Goal: Task Accomplishment & Management: Use online tool/utility

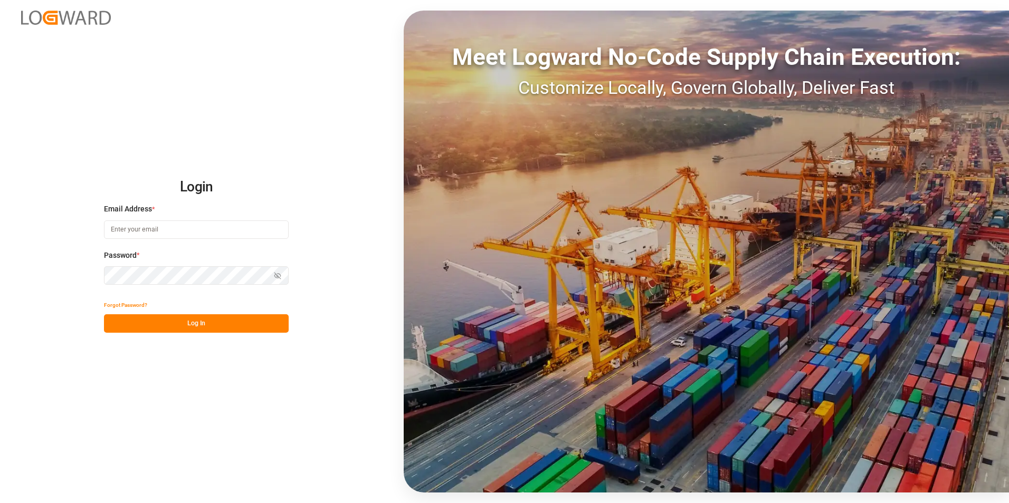
click at [167, 226] on input at bounding box center [196, 230] width 185 height 18
paste input "[EMAIL_ADDRESS][PERSON_NAME][DOMAIN_NAME]"
type input "[EMAIL_ADDRESS][PERSON_NAME][DOMAIN_NAME]"
click at [183, 323] on button "Log In" at bounding box center [196, 324] width 185 height 18
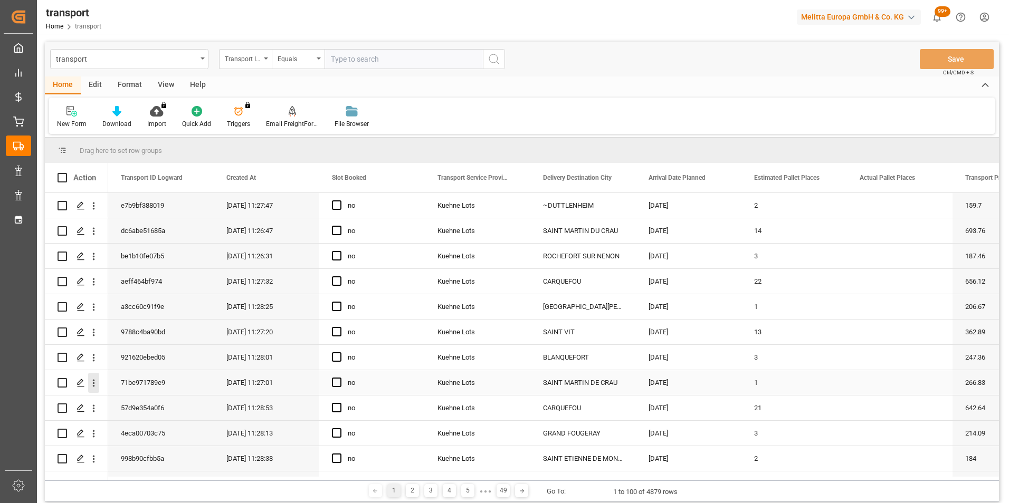
click at [93, 381] on icon "open menu" at bounding box center [94, 383] width 2 height 7
click at [161, 402] on span "Open in new tab" at bounding box center [163, 405] width 96 height 11
click at [93, 334] on icon "open menu" at bounding box center [93, 332] width 11 height 11
click at [153, 354] on span "Open in new tab" at bounding box center [163, 354] width 96 height 11
click at [96, 256] on icon "open menu" at bounding box center [93, 256] width 11 height 11
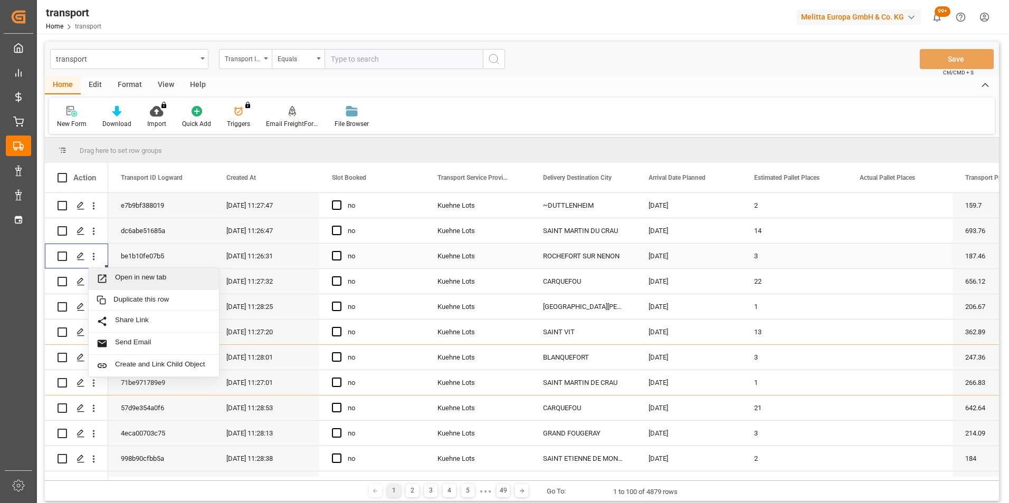
click at [170, 275] on span "Open in new tab" at bounding box center [163, 278] width 96 height 11
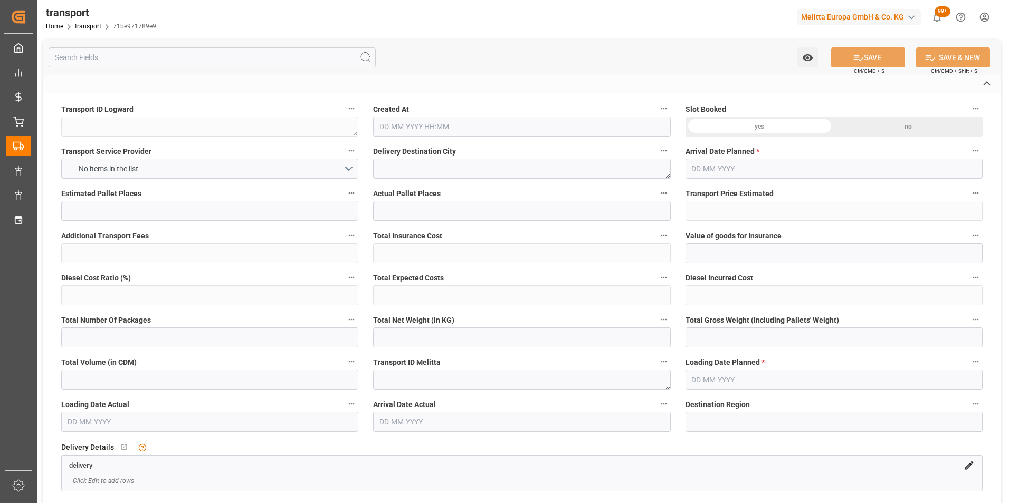
type textarea "71be971789e9"
type textarea "SAINT MARTIN DE CRAU"
type textarea "0000709982"
type textarea "FR-02570"
type textarea "FR"
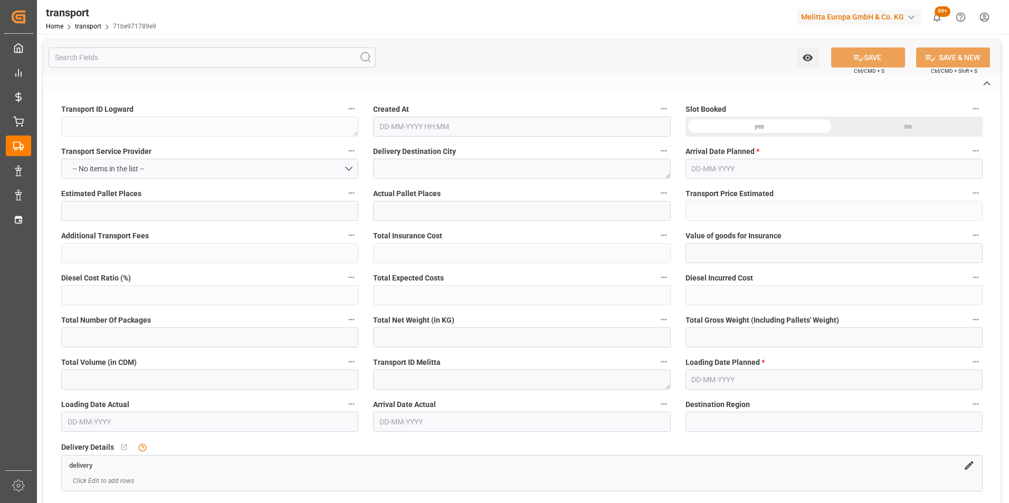
type input "Road"
type input "FR"
type input "02570"
type input "FR"
type input "13310"
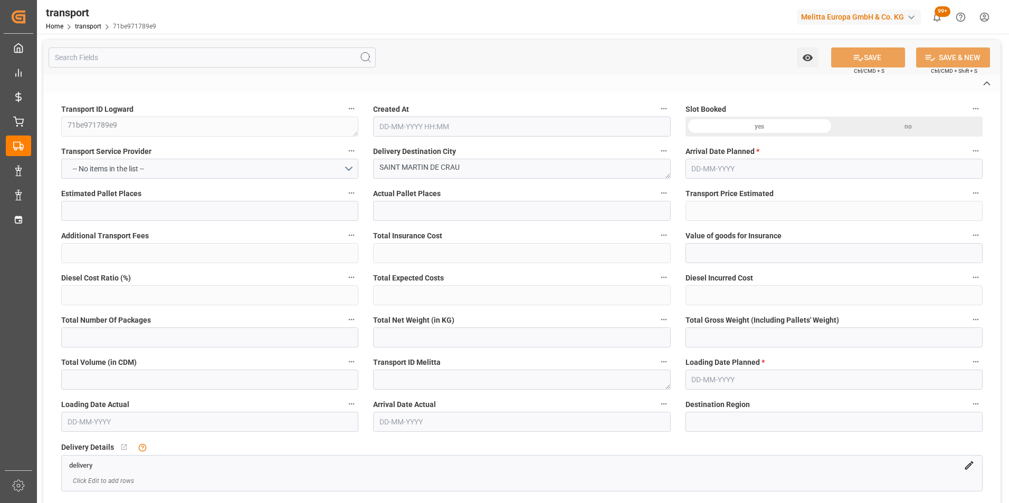
type input "Small Shipment"
type input "3.5-7.5 t"
type input "EURO 6"
type input "Diesel"
type input "1"
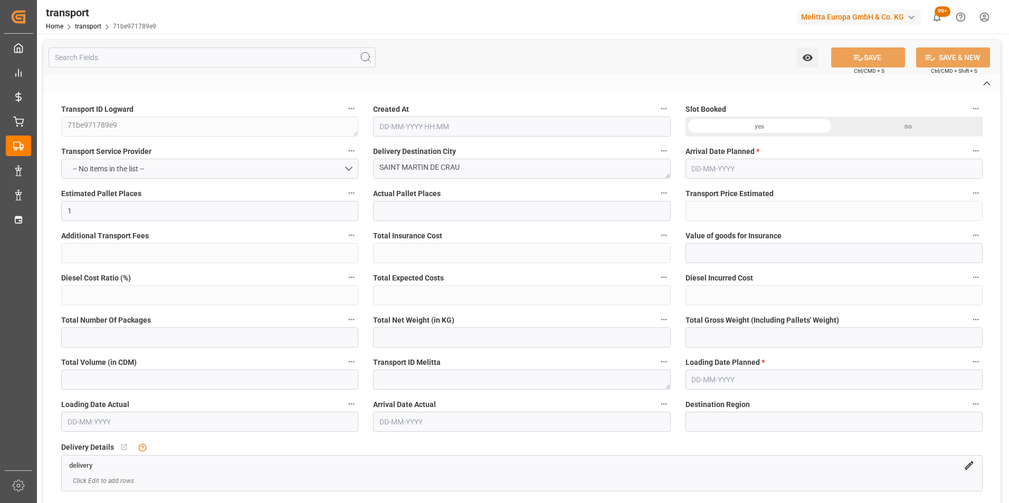
type input "266.83"
type input "0"
type input "266.83"
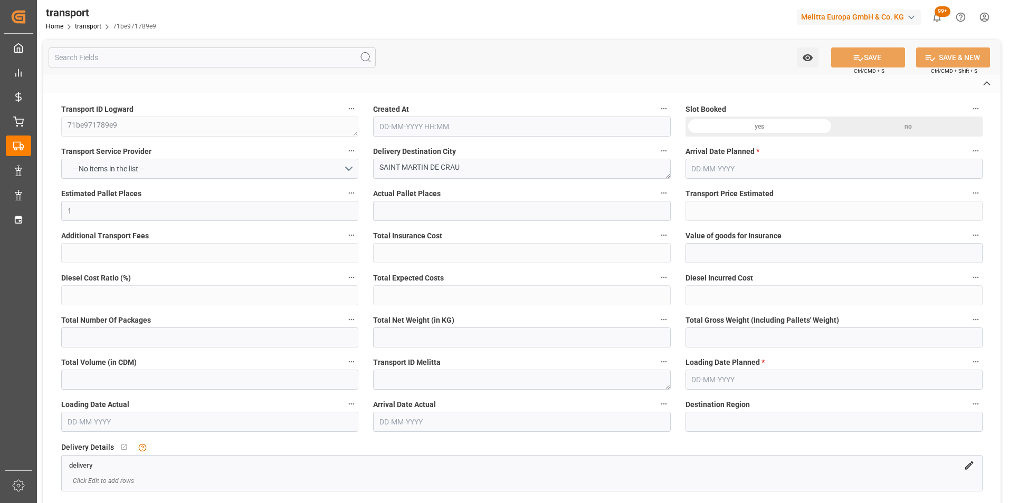
type input "0"
type input "468.705"
type input "578.462"
type input "1394.586"
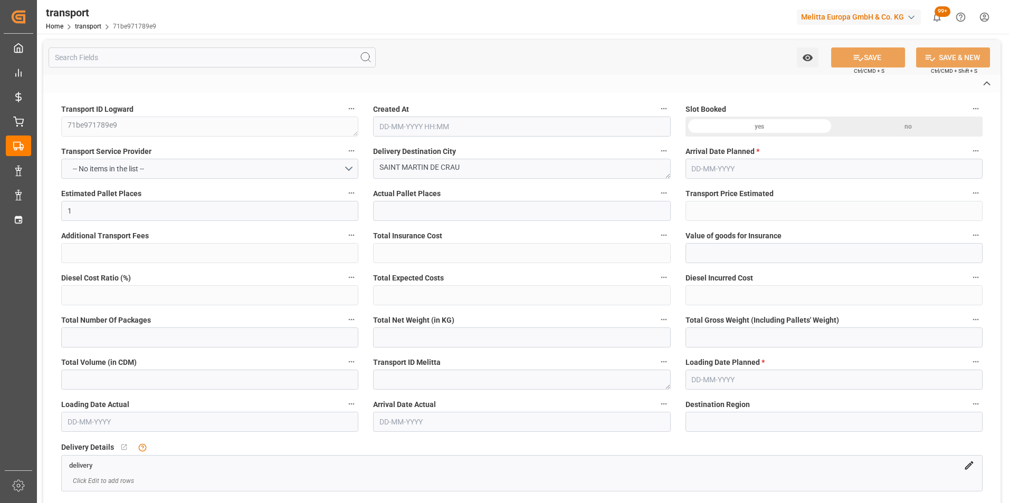
type input "13"
type input "0"
type input "71"
type input "1"
type input "101"
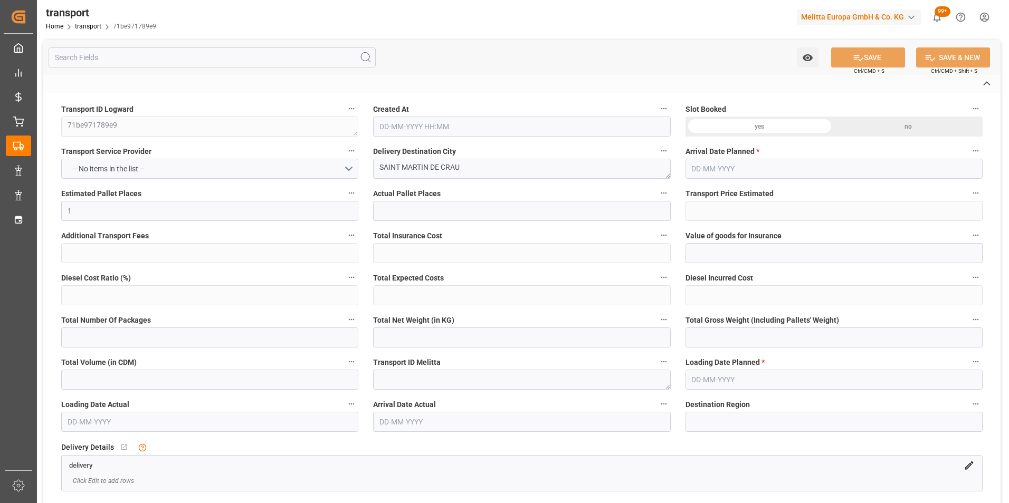
type input "555.462"
type input "0"
type input "4710.8598"
type input "0"
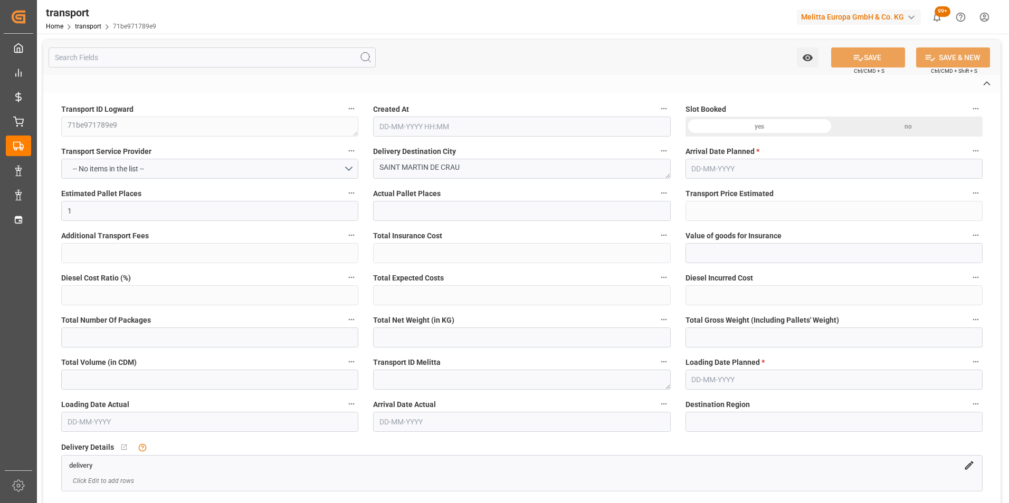
type input "21"
type input "35"
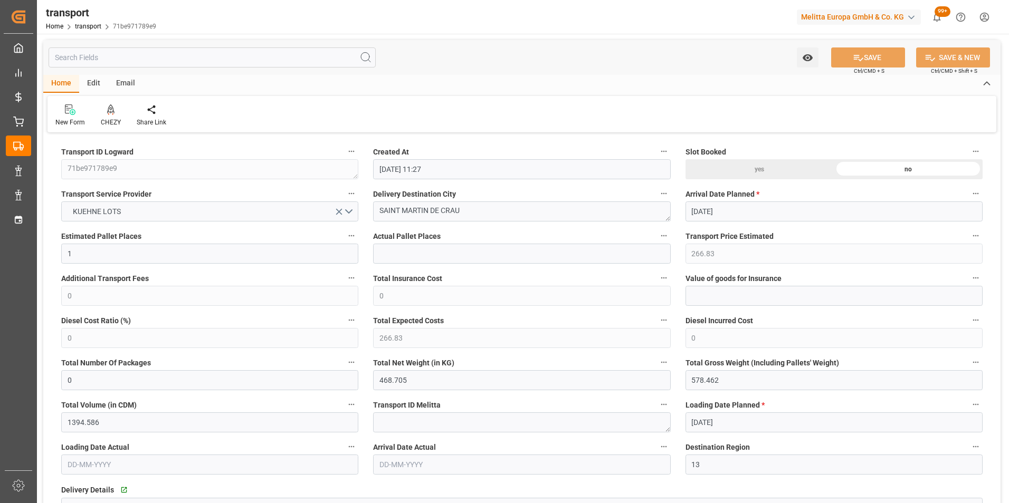
type input "19-08-2025 11:27"
type input "25-08-2025"
type input "[DATE]"
click at [110, 111] on icon at bounding box center [110, 109] width 7 height 11
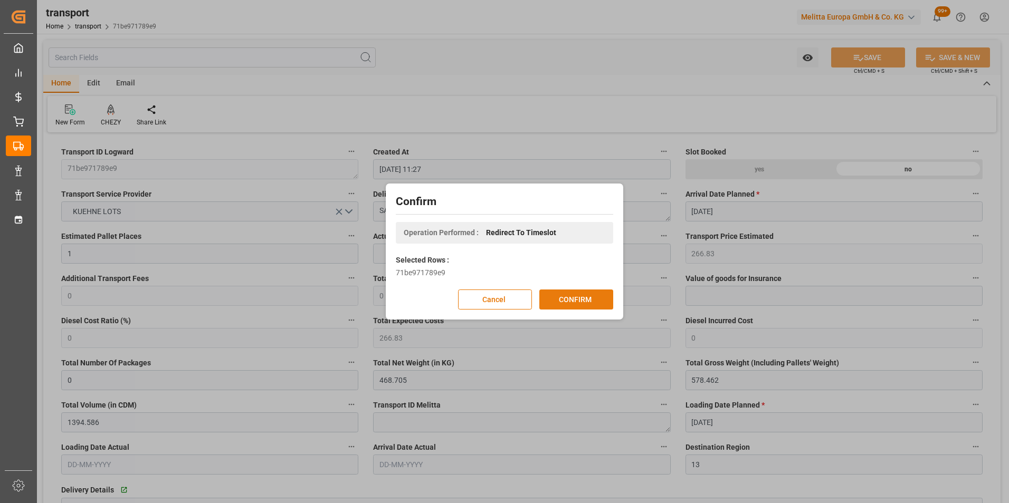
click at [580, 300] on button "CONFIRM" at bounding box center [576, 300] width 74 height 20
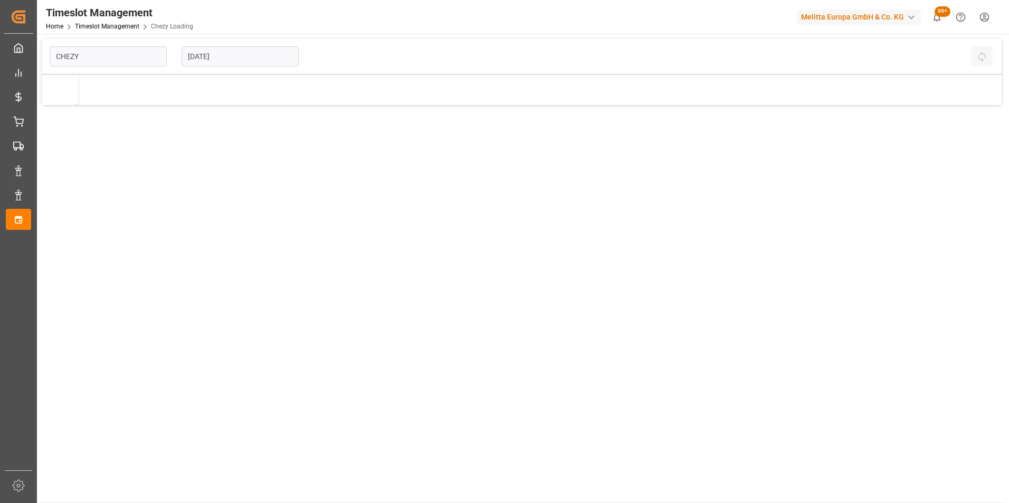
type input "Chezy Loading"
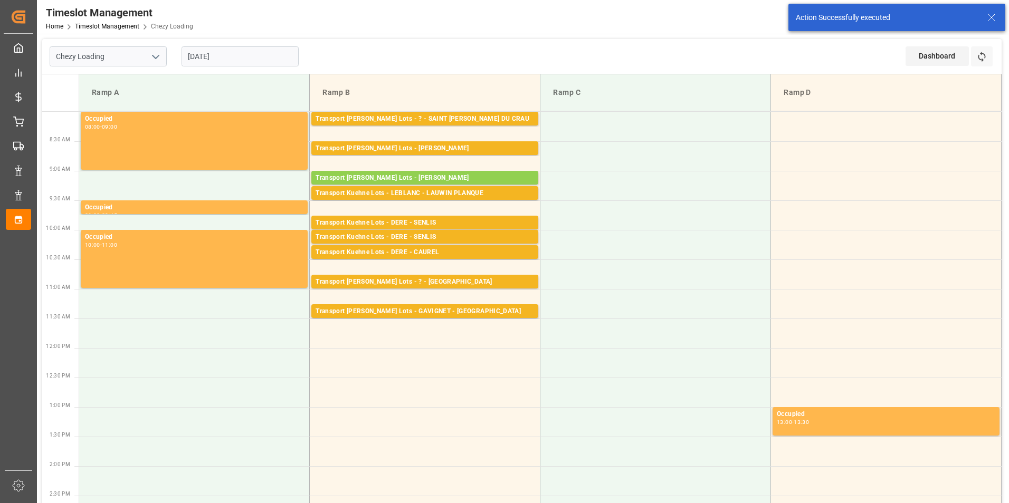
click at [205, 54] on input "[DATE]" at bounding box center [240, 56] width 117 height 20
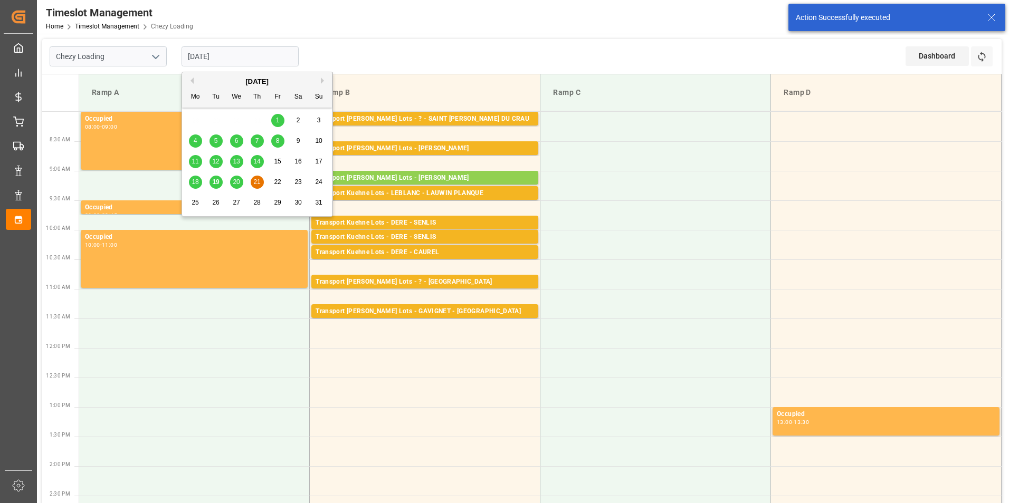
click at [226, 184] on div "18 19 20 21 22 23 24" at bounding box center [257, 182] width 144 height 21
click at [233, 183] on span "20" at bounding box center [236, 181] width 7 height 7
type input "[DATE]"
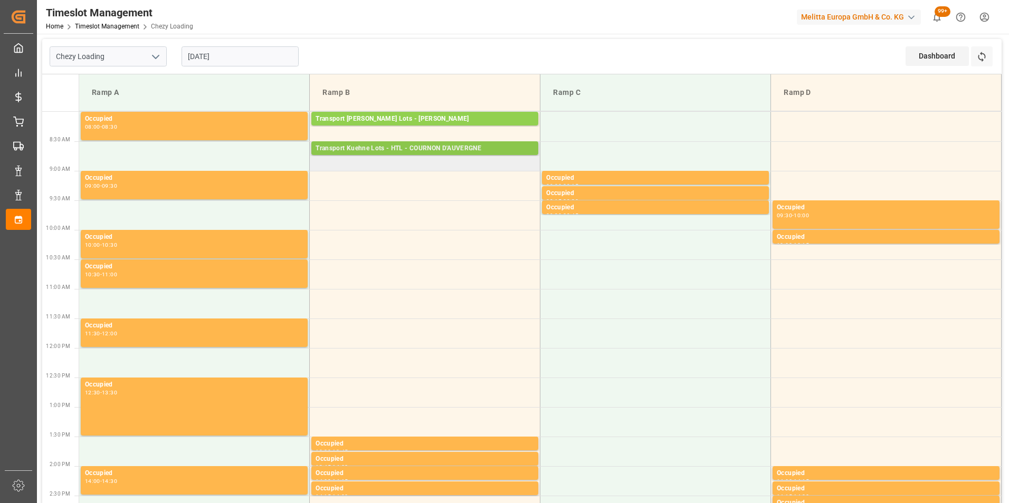
click at [453, 152] on div "Transport Kuehne Lots - HTL - COURNON D'AUVERGNE" at bounding box center [425, 149] width 218 height 11
click at [451, 166] on td "Transport Kuehne Lots - HTL - COURNON D'AUVERGNE Pallets: 6,TU: 192,City: COURN…" at bounding box center [425, 156] width 231 height 30
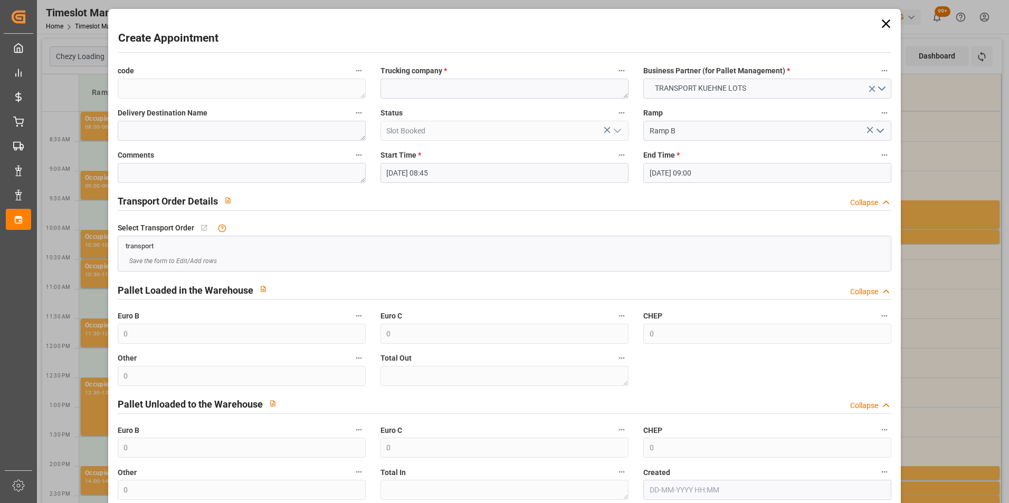
click at [443, 174] on input "20-08-2025 08:45" at bounding box center [505, 173] width 248 height 20
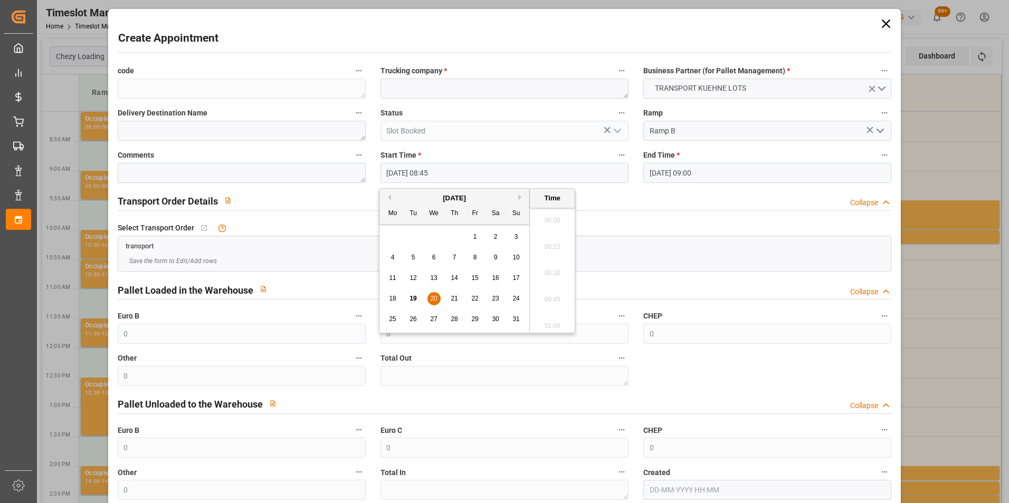
scroll to position [874, 0]
click at [434, 299] on span "20" at bounding box center [433, 298] width 7 height 7
click at [543, 289] on li "09:00" at bounding box center [552, 296] width 45 height 26
type input "20-08-2025 09:00"
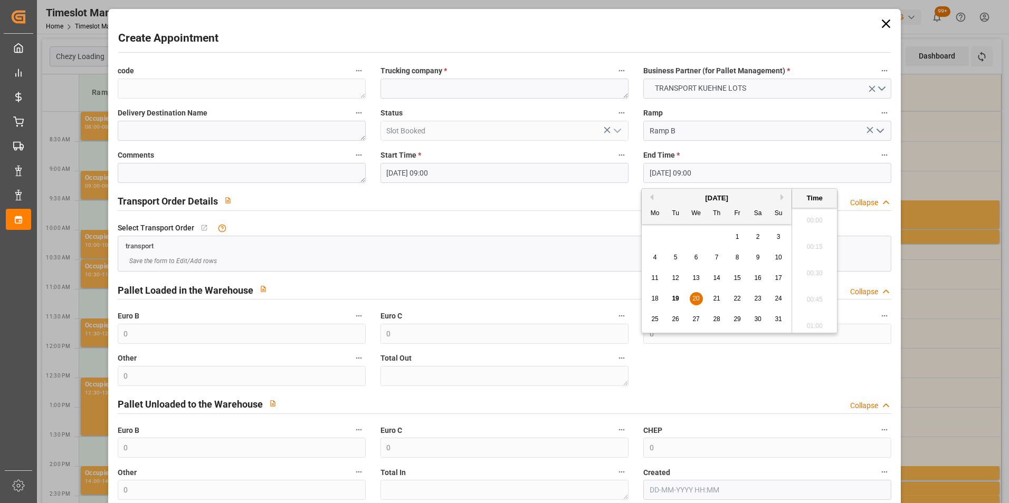
click at [668, 178] on input "20-08-2025 09:00" at bounding box center [767, 173] width 248 height 20
click at [696, 297] on span "20" at bounding box center [695, 298] width 7 height 7
click at [826, 296] on li "09:15" at bounding box center [814, 296] width 45 height 26
type input "20-08-2025 09:15"
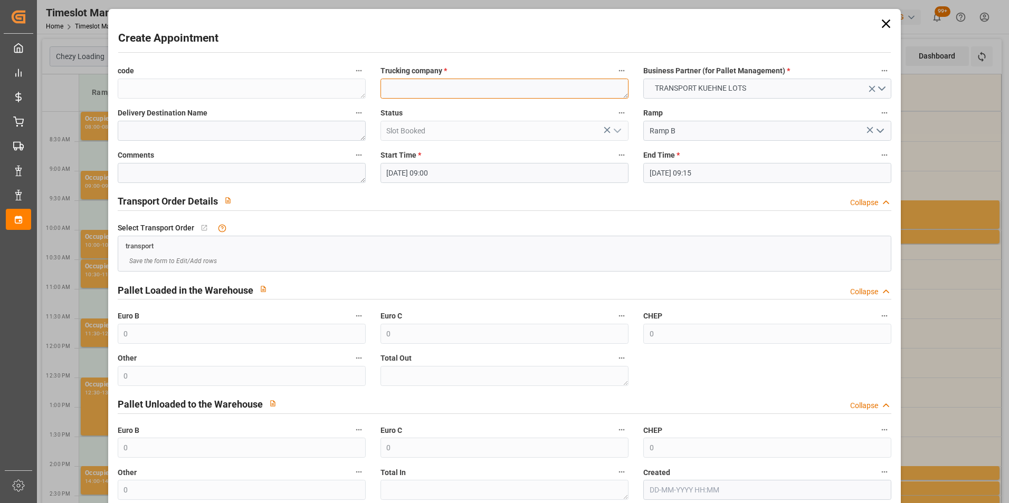
click at [414, 91] on textarea at bounding box center [505, 89] width 248 height 20
type textarea "PEDRETTI"
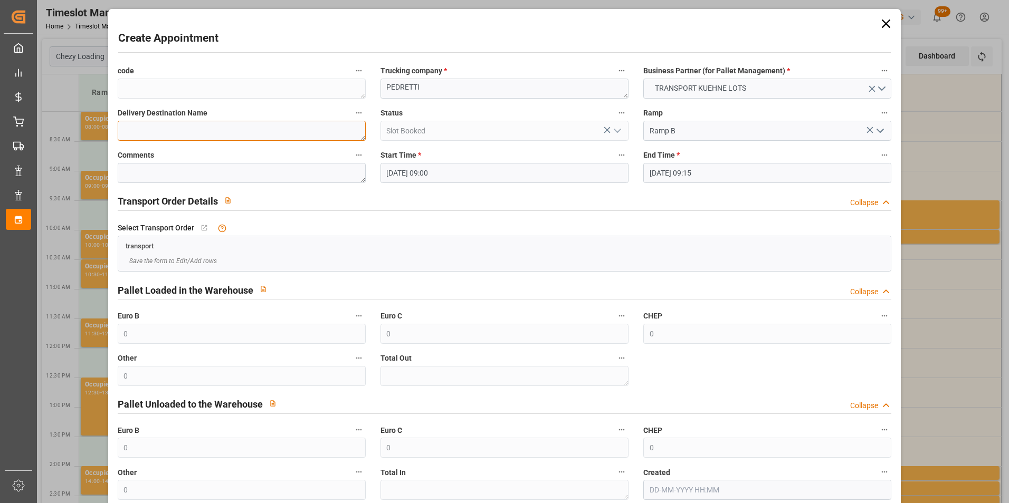
click at [298, 134] on textarea at bounding box center [242, 131] width 248 height 20
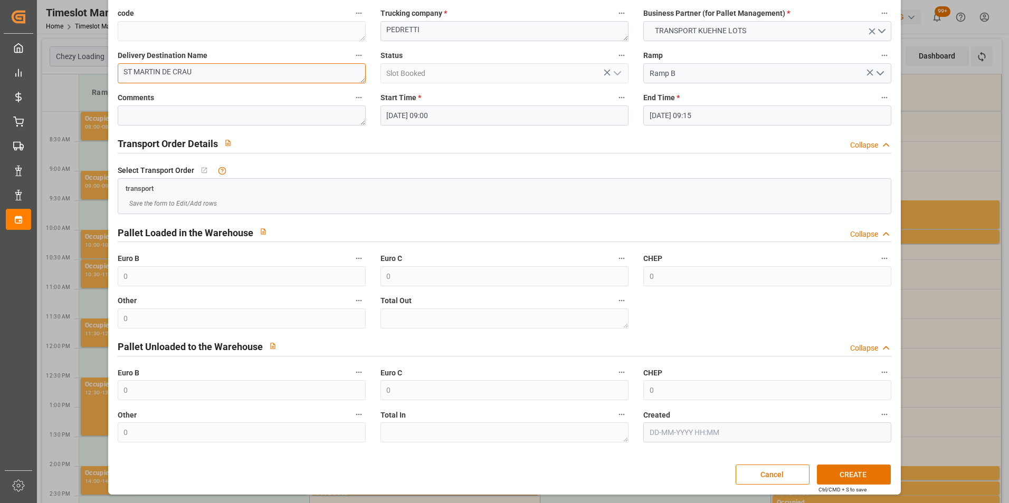
scroll to position [58, 0]
type textarea "ST MARTIN DE CRAU"
click at [836, 478] on button "CREATE" at bounding box center [854, 474] width 74 height 20
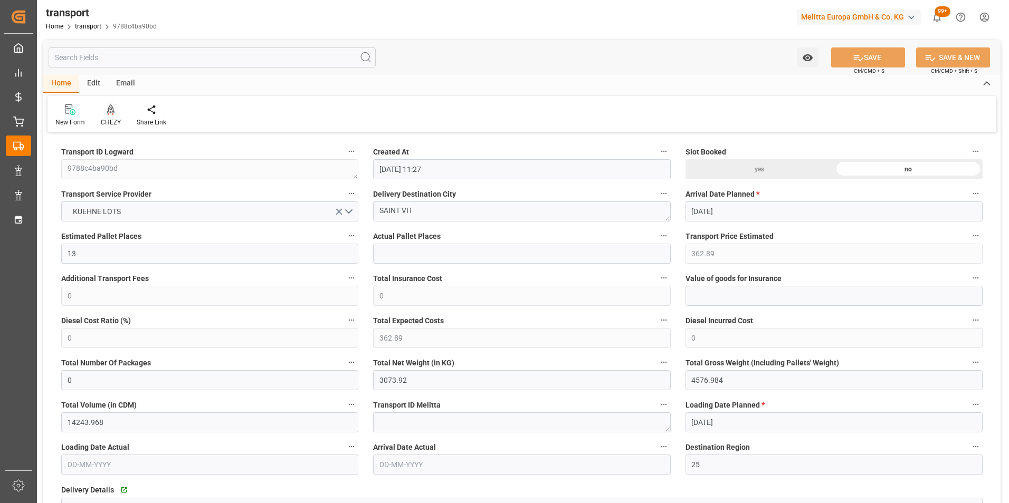
click at [119, 110] on div at bounding box center [111, 109] width 20 height 11
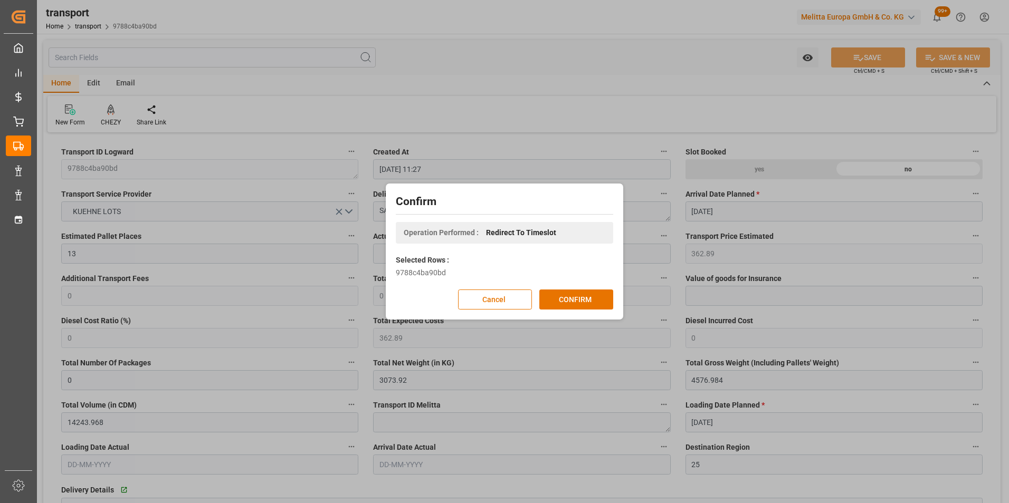
click at [584, 311] on div "Confirm Operation Performed : Redirect To Timeslot Selected Rows : 9788c4ba90bd…" at bounding box center [504, 251] width 232 height 131
click at [583, 301] on button "CONFIRM" at bounding box center [576, 300] width 74 height 20
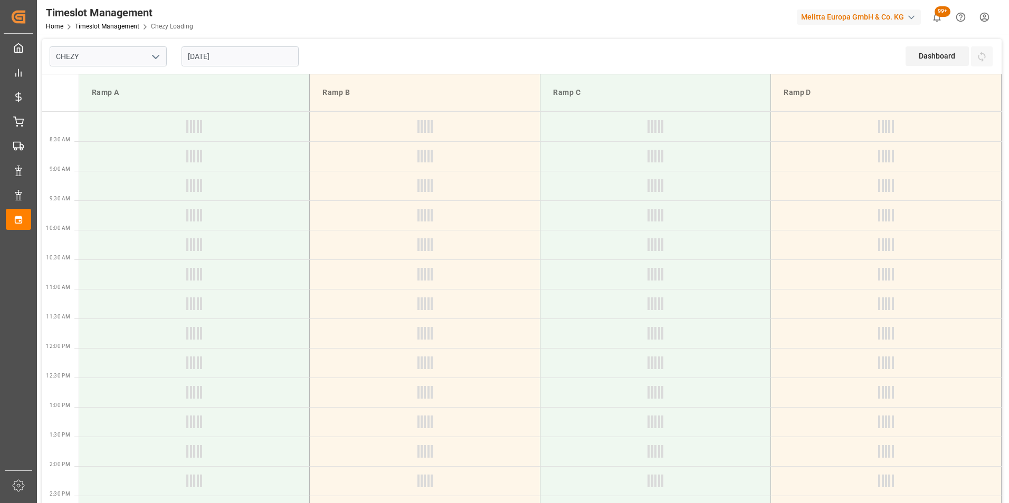
type input "Chezy Loading"
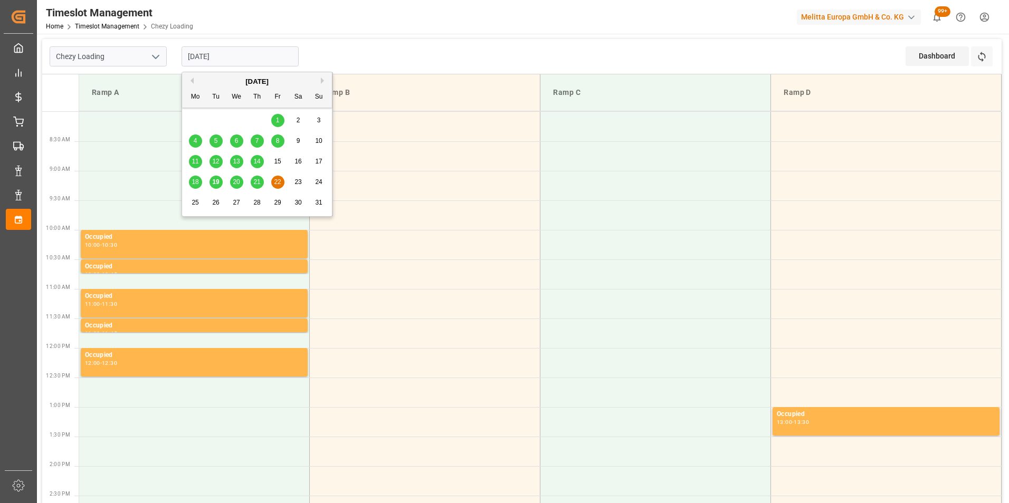
click at [196, 55] on input "[DATE]" at bounding box center [240, 56] width 117 height 20
click at [258, 186] on span "21" at bounding box center [256, 181] width 7 height 7
type input "[DATE]"
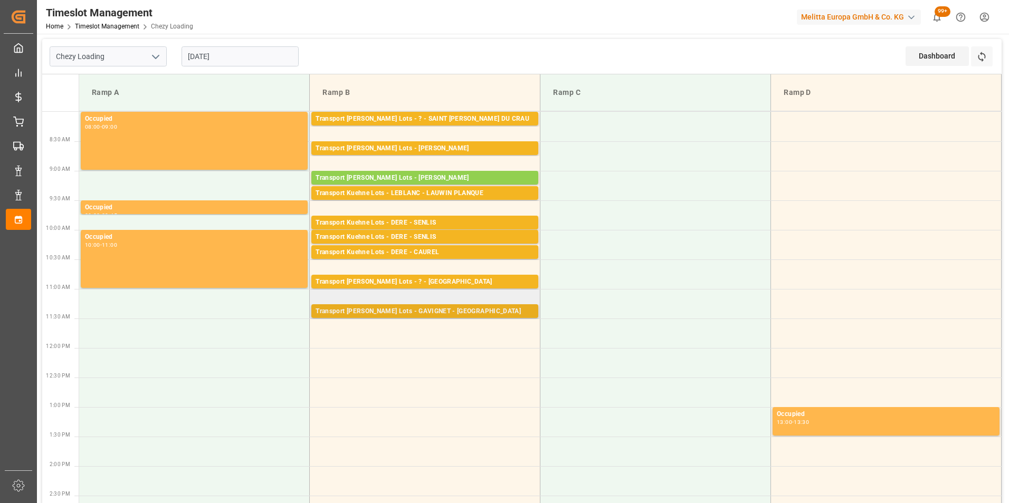
click at [429, 316] on div "Transport [PERSON_NAME] Lots - GAVIGNET - [GEOGRAPHIC_DATA]" at bounding box center [425, 312] width 218 height 11
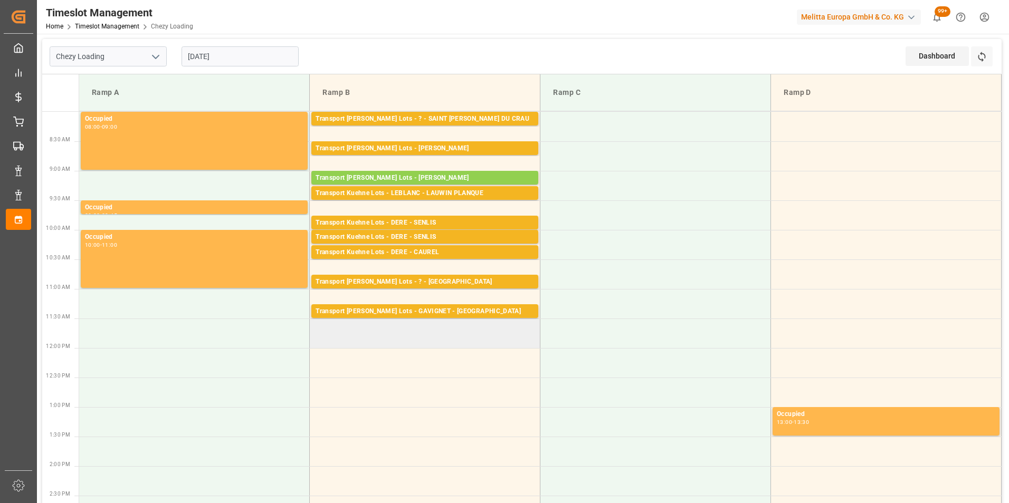
click at [426, 322] on td at bounding box center [425, 334] width 231 height 30
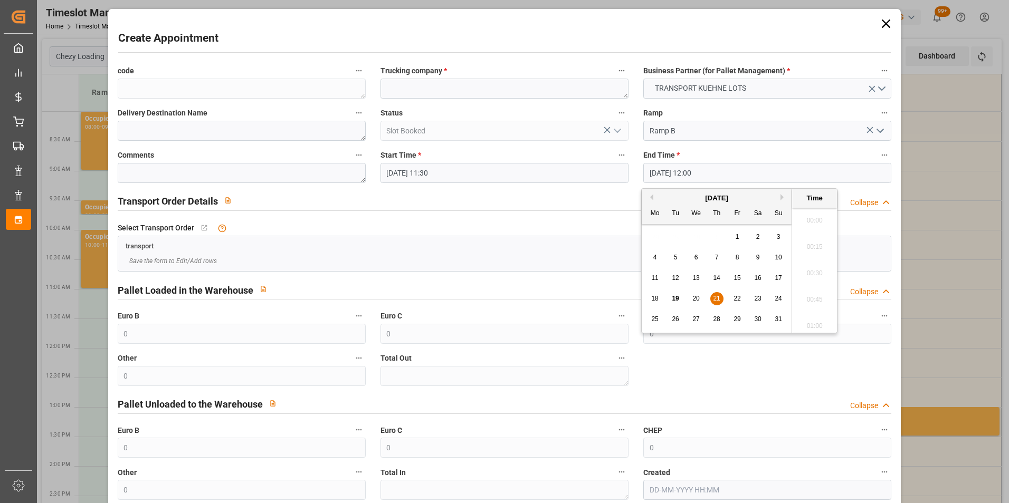
click at [657, 167] on input "[DATE] 12:00" at bounding box center [767, 173] width 248 height 20
click at [717, 296] on span "21" at bounding box center [716, 298] width 7 height 7
click at [807, 239] on li "11:45" at bounding box center [814, 244] width 45 height 26
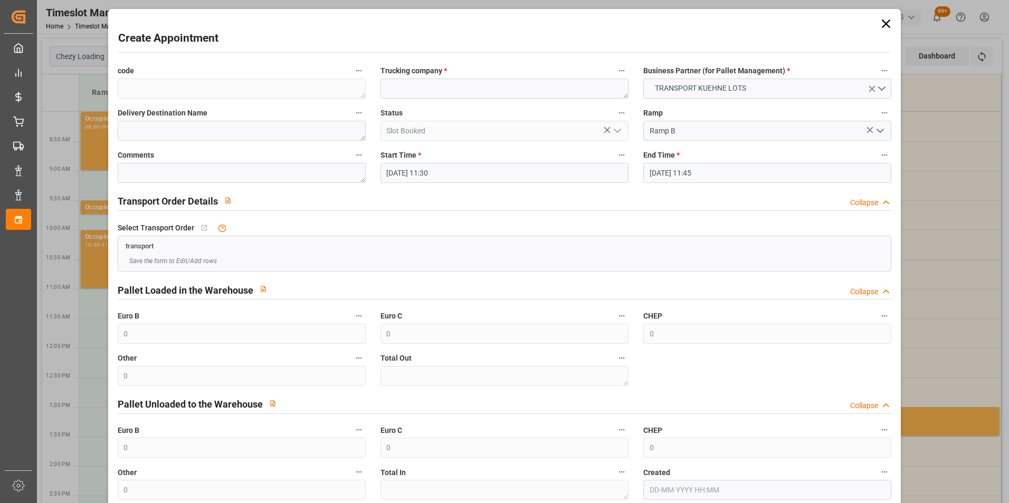
type input "[DATE] 11:45"
click at [426, 91] on textarea at bounding box center [505, 89] width 248 height 20
type textarea "GAVIGNET"
click at [250, 125] on textarea at bounding box center [242, 131] width 248 height 20
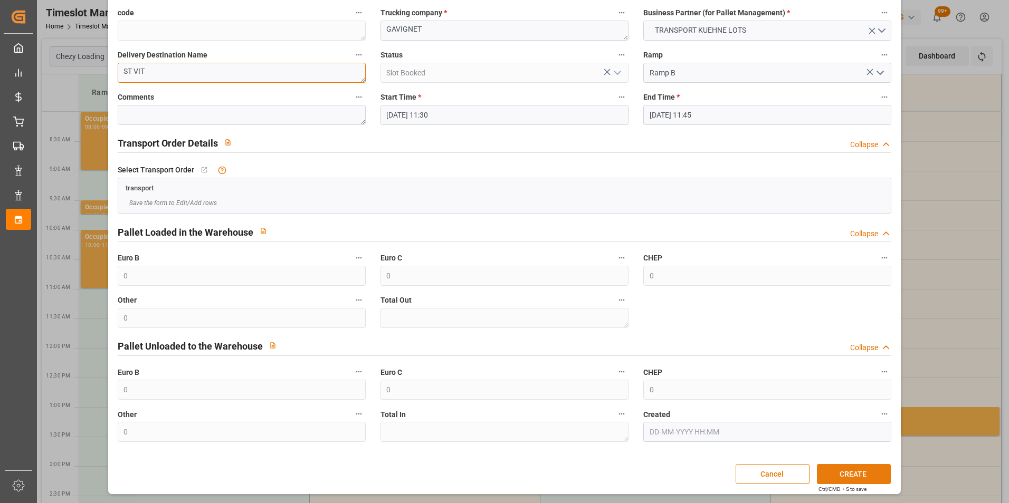
type textarea "ST VIT"
click at [853, 481] on button "CREATE" at bounding box center [854, 474] width 74 height 20
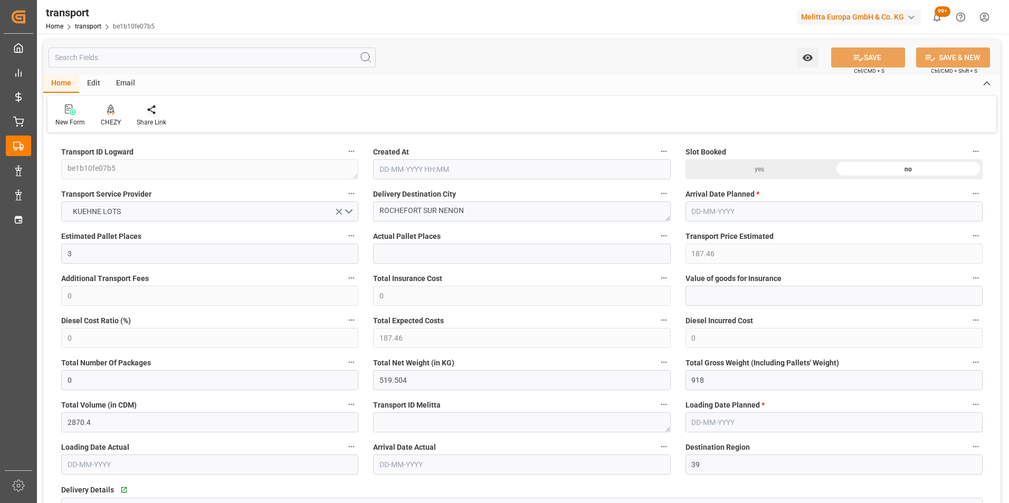
type input "[DATE] 11:26"
type input "[DATE]"
click at [111, 110] on icon at bounding box center [110, 108] width 7 height 9
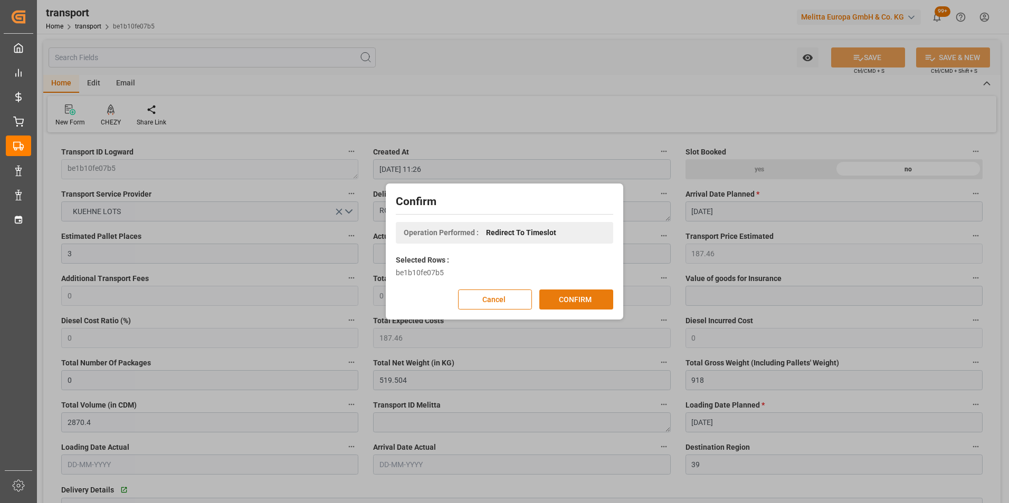
drag, startPoint x: 589, startPoint y: 310, endPoint x: 588, endPoint y: 304, distance: 6.4
click at [588, 304] on div "Confirm Operation Performed : Redirect To Timeslot Selected Rows : be1b10fe07b5…" at bounding box center [504, 251] width 232 height 131
click at [588, 303] on button "CONFIRM" at bounding box center [576, 300] width 74 height 20
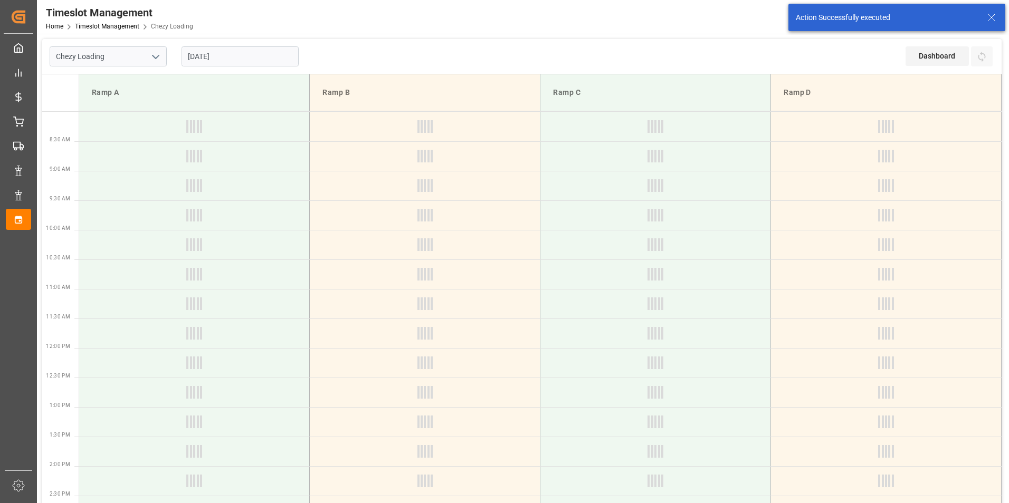
click at [208, 59] on input "[DATE]" at bounding box center [240, 56] width 117 height 20
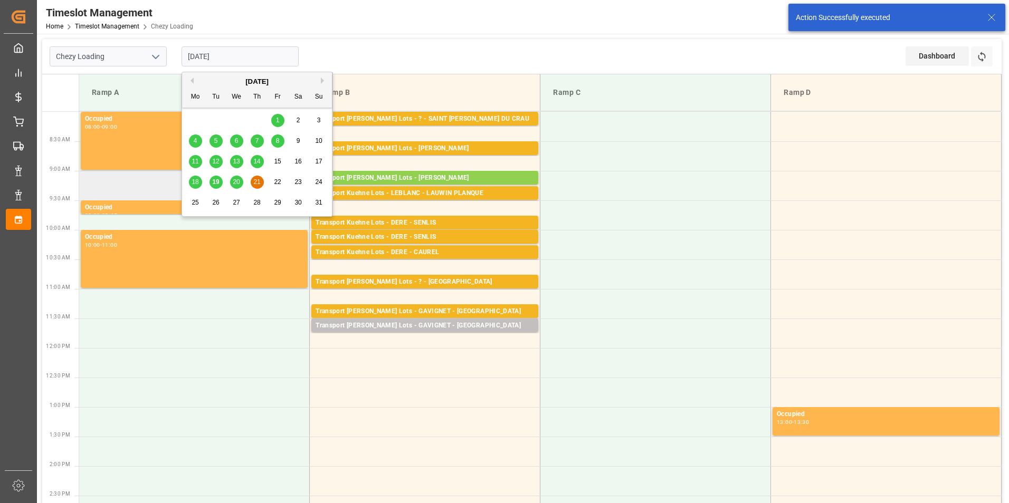
drag, startPoint x: 257, startPoint y: 182, endPoint x: 278, endPoint y: 193, distance: 23.4
click at [257, 182] on span "21" at bounding box center [256, 181] width 7 height 7
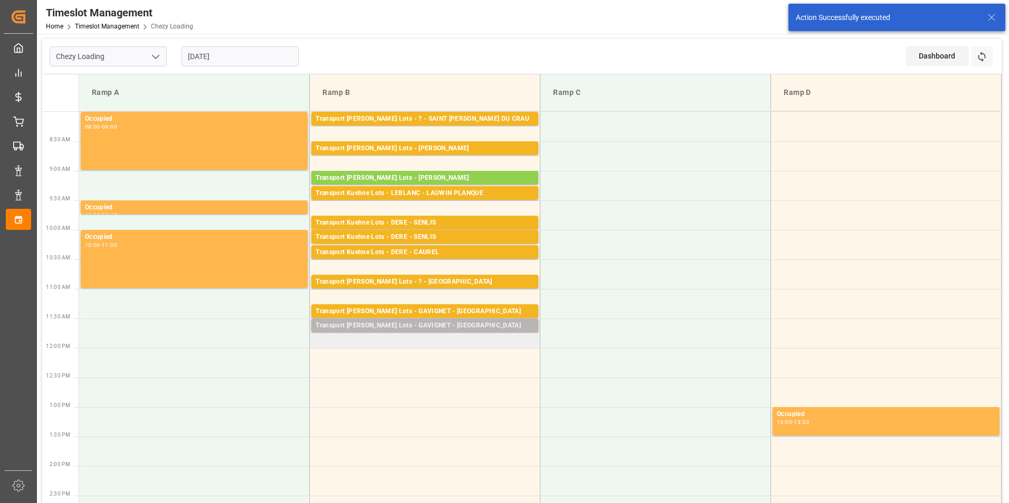
click at [432, 327] on div "Transport [PERSON_NAME] Lots - GAVIGNET - [GEOGRAPHIC_DATA]" at bounding box center [425, 326] width 218 height 11
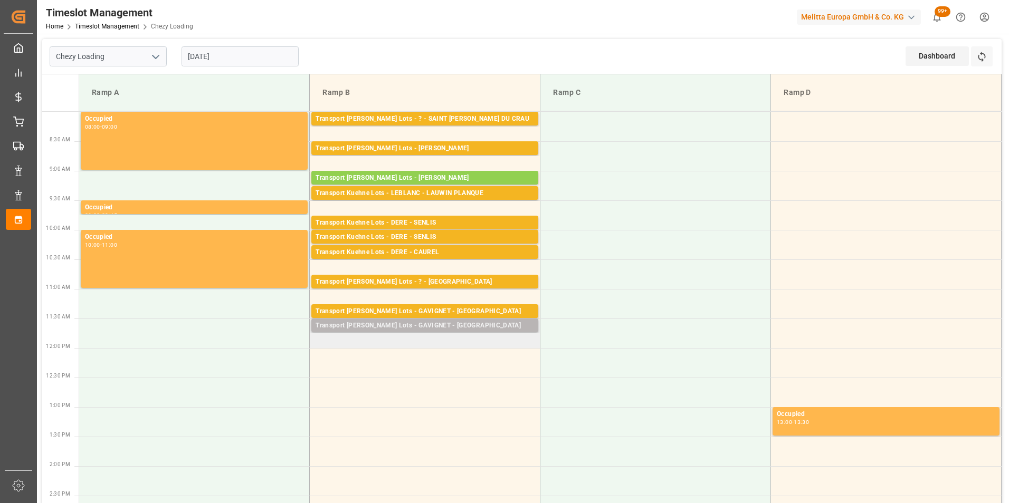
click at [441, 326] on div "Transport [PERSON_NAME] Lots - GAVIGNET - [GEOGRAPHIC_DATA]" at bounding box center [425, 326] width 218 height 11
click at [465, 339] on td "Transport [PERSON_NAME] Lots - GAVIGNET - [GEOGRAPHIC_DATA]: 9,TU: 384,City: [G…" at bounding box center [425, 334] width 231 height 30
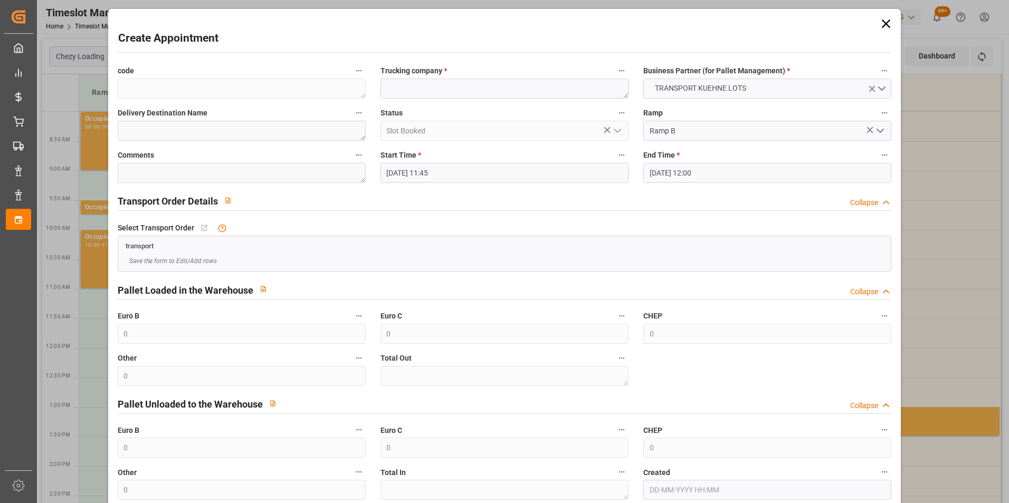
click at [686, 169] on input "[DATE] 12:00" at bounding box center [767, 173] width 248 height 20
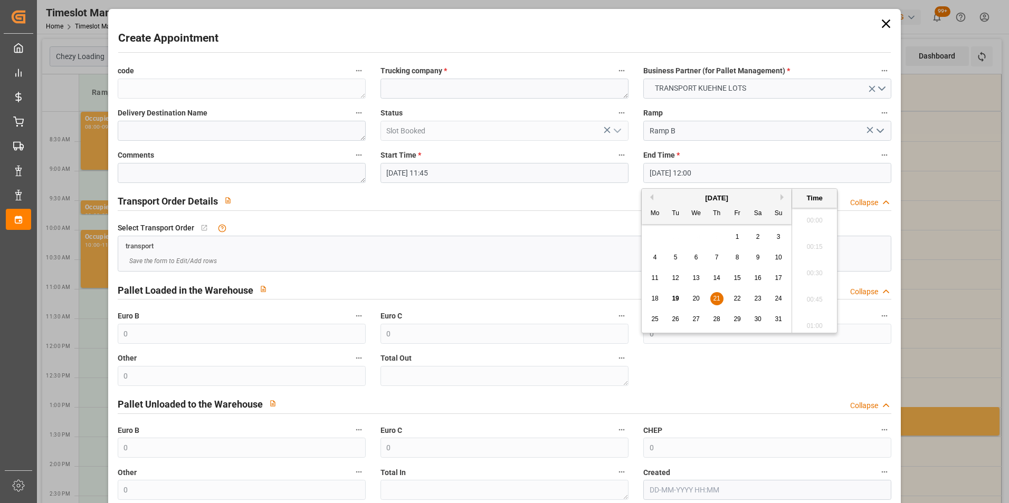
scroll to position [1218, 0]
click at [441, 85] on textarea at bounding box center [505, 89] width 248 height 20
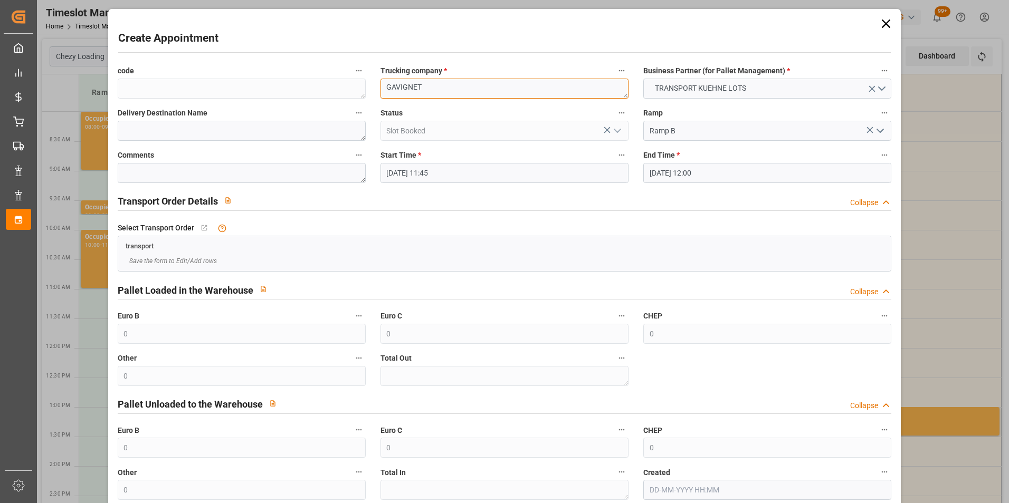
type textarea "GAVIGNET"
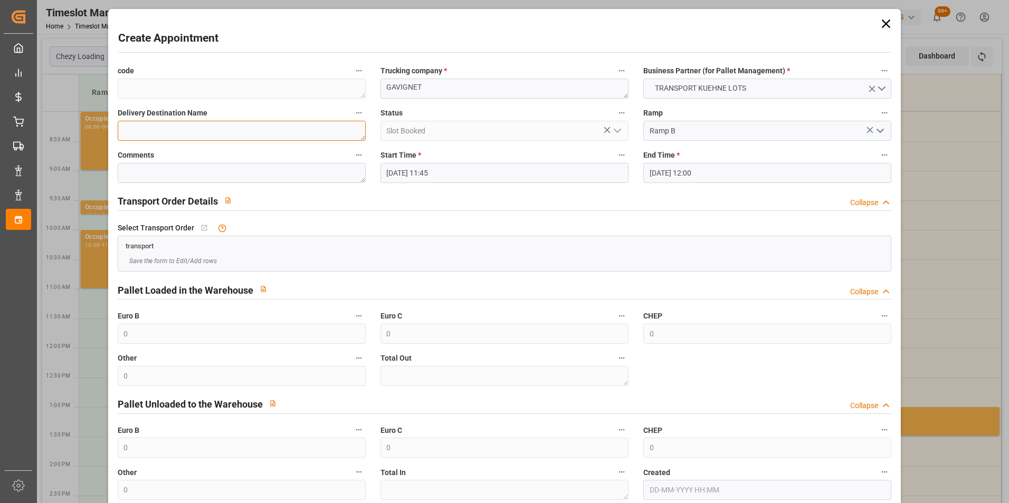
click at [237, 129] on textarea at bounding box center [242, 131] width 248 height 20
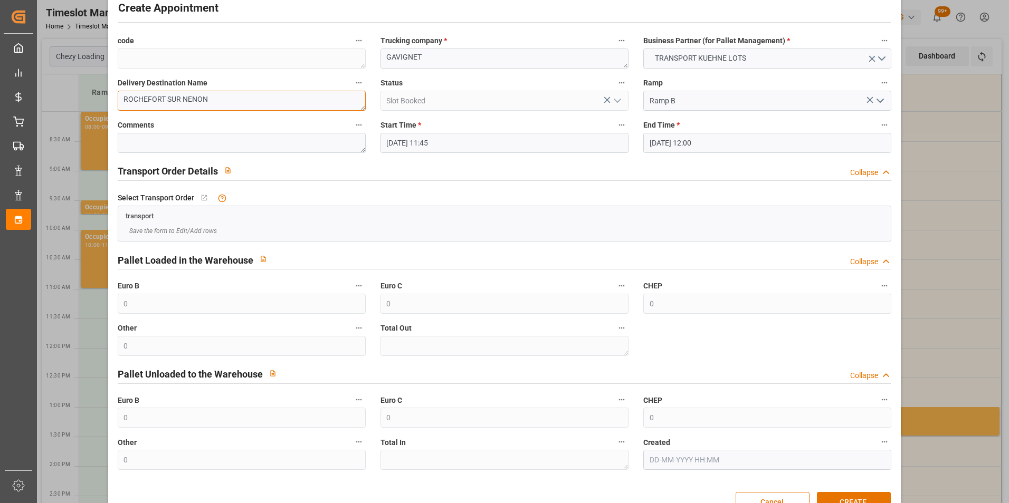
scroll to position [58, 0]
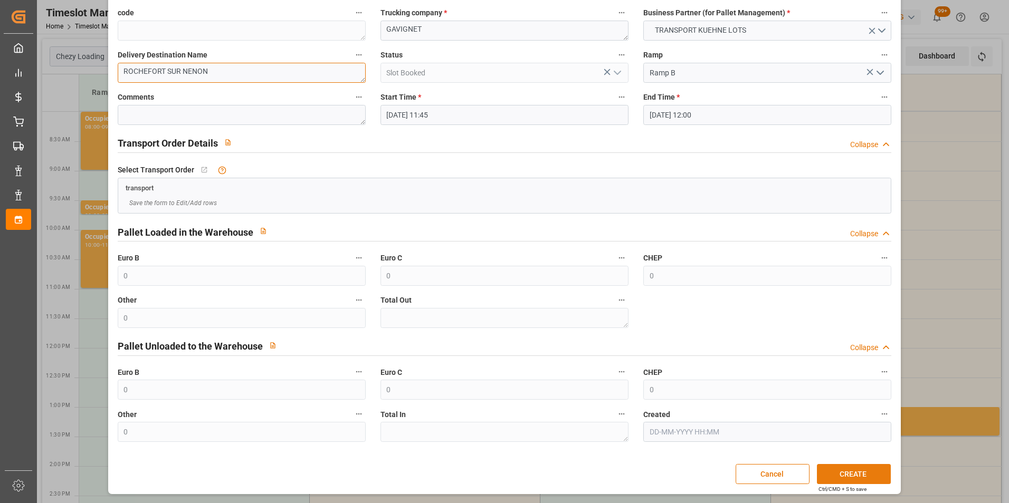
type textarea "ROCHEFORT SUR NENON"
click at [838, 470] on button "CREATE" at bounding box center [854, 474] width 74 height 20
